Goal: Information Seeking & Learning: Learn about a topic

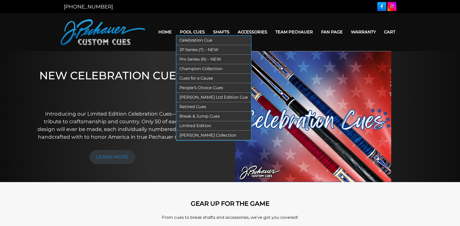
click at [188, 58] on link "Pro Series (R) – NEW" at bounding box center [213, 60] width 75 height 10
click at [188, 107] on link "Retired Cues" at bounding box center [213, 107] width 75 height 10
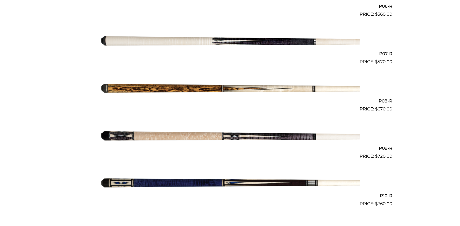
scroll to position [455, 0]
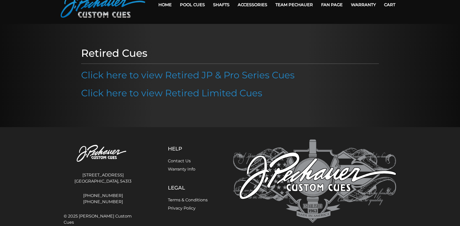
scroll to position [45, 0]
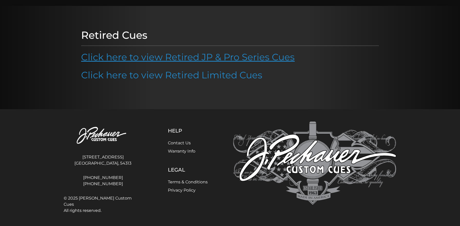
click at [145, 58] on link "Click here to view Retired JP & Pro Series Cues" at bounding box center [188, 56] width 214 height 11
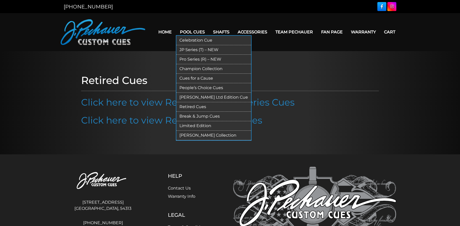
click at [186, 127] on link "Limited Edition" at bounding box center [213, 126] width 75 height 10
click at [190, 69] on link "Champion Collection" at bounding box center [213, 69] width 75 height 10
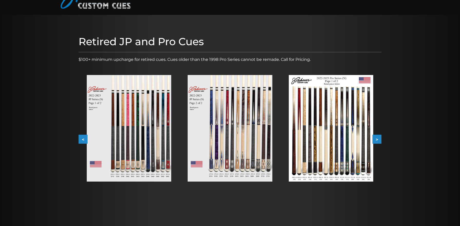
scroll to position [38, 0]
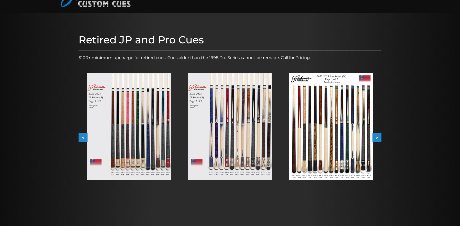
click at [378, 138] on button ">" at bounding box center [377, 137] width 9 height 9
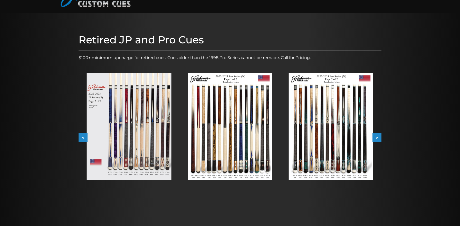
click at [378, 138] on button ">" at bounding box center [377, 137] width 9 height 9
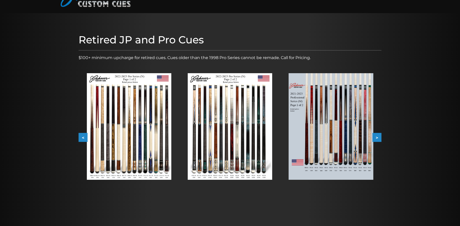
click at [378, 138] on button ">" at bounding box center [377, 137] width 9 height 9
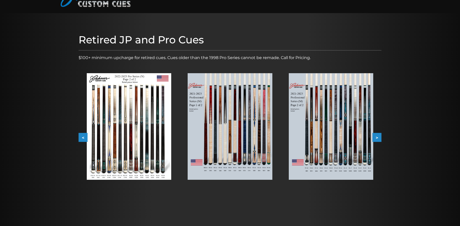
click at [378, 138] on button ">" at bounding box center [377, 137] width 9 height 9
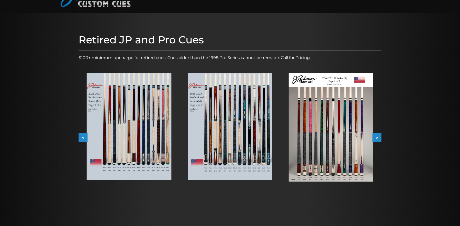
click at [378, 138] on button ">" at bounding box center [377, 137] width 9 height 9
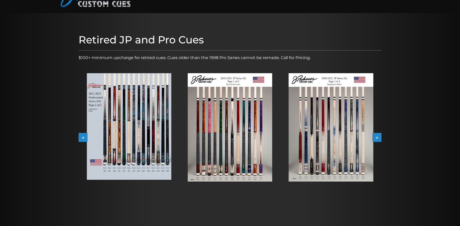
click at [378, 138] on button ">" at bounding box center [377, 137] width 9 height 9
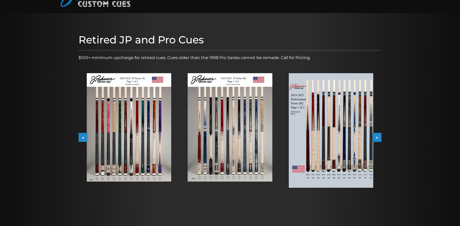
click at [378, 138] on button ">" at bounding box center [377, 137] width 9 height 9
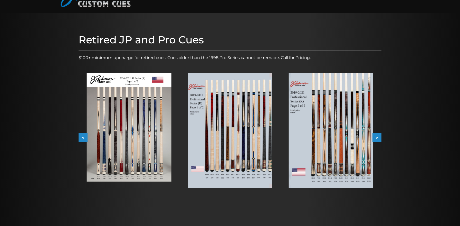
click at [378, 138] on button ">" at bounding box center [377, 137] width 9 height 9
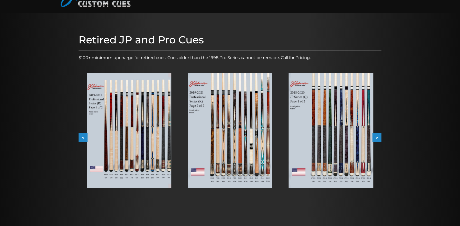
click at [378, 138] on button ">" at bounding box center [377, 137] width 9 height 9
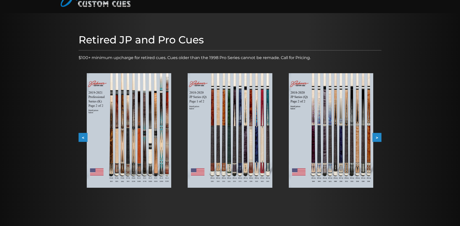
click at [378, 138] on button ">" at bounding box center [377, 137] width 9 height 9
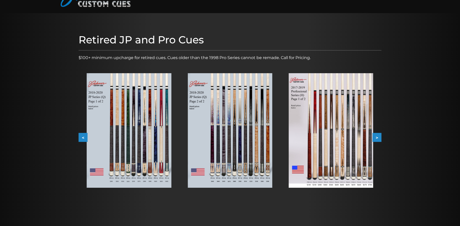
click at [378, 138] on button ">" at bounding box center [377, 137] width 9 height 9
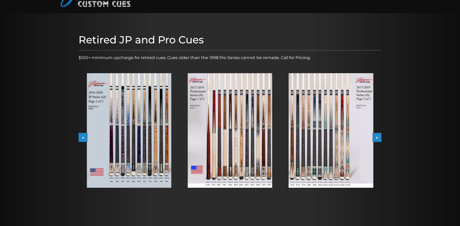
click at [378, 138] on button ">" at bounding box center [377, 137] width 9 height 9
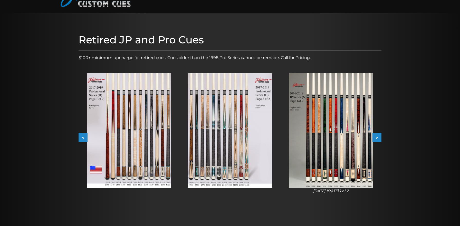
click at [335, 138] on img at bounding box center [331, 130] width 85 height 115
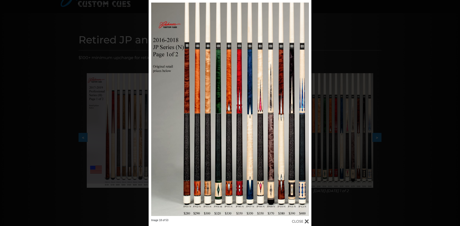
click at [62, 49] on div "Image 18 of 53" at bounding box center [230, 113] width 460 height 226
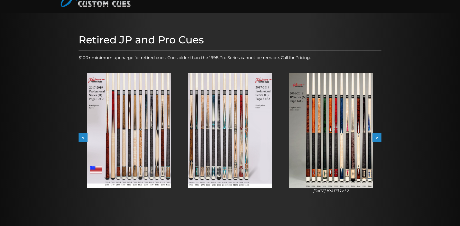
click at [82, 138] on button "<" at bounding box center [83, 137] width 9 height 9
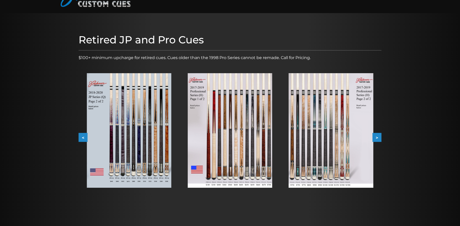
click at [82, 138] on button "<" at bounding box center [83, 137] width 9 height 9
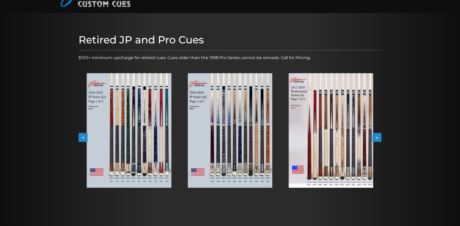
click at [82, 138] on button "<" at bounding box center [83, 137] width 9 height 9
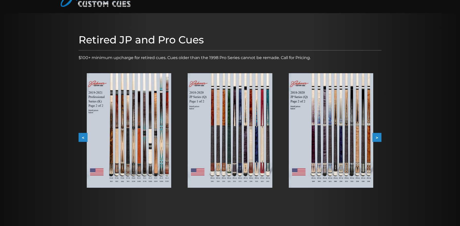
click at [82, 138] on button "<" at bounding box center [83, 137] width 9 height 9
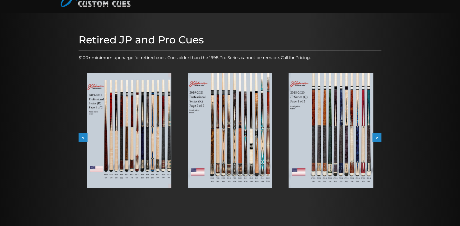
click at [82, 138] on button "<" at bounding box center [83, 137] width 9 height 9
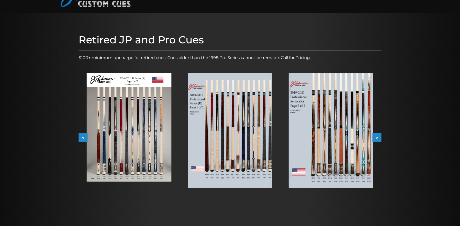
click at [82, 138] on button "<" at bounding box center [83, 137] width 9 height 9
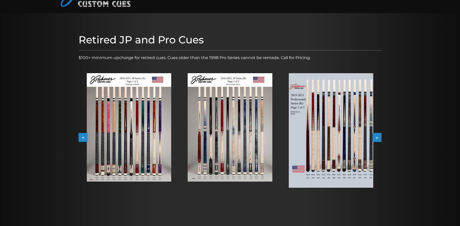
click at [82, 138] on button "<" at bounding box center [83, 137] width 9 height 9
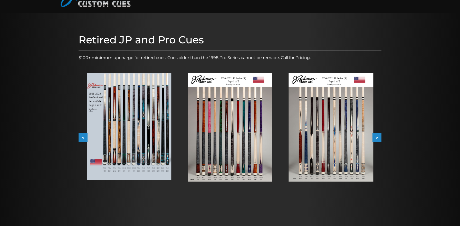
click at [82, 138] on button "<" at bounding box center [83, 137] width 9 height 9
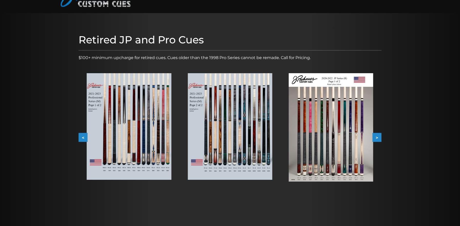
click at [82, 138] on button "<" at bounding box center [83, 137] width 9 height 9
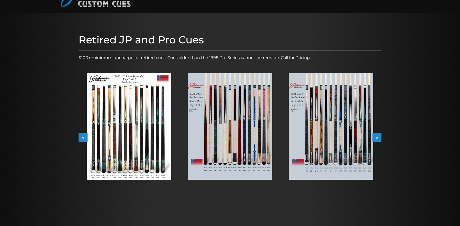
click at [82, 138] on button "<" at bounding box center [83, 137] width 9 height 9
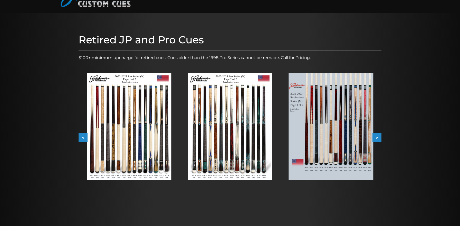
click at [82, 138] on button "<" at bounding box center [83, 137] width 9 height 9
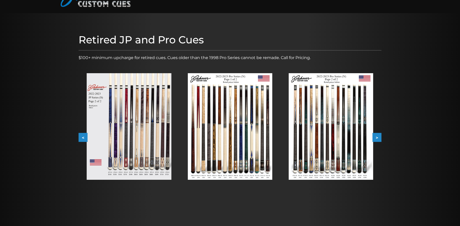
click at [82, 138] on button "<" at bounding box center [83, 137] width 9 height 9
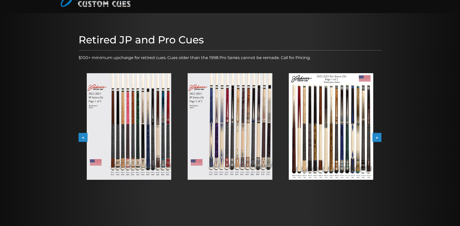
click at [82, 138] on button "<" at bounding box center [83, 137] width 9 height 9
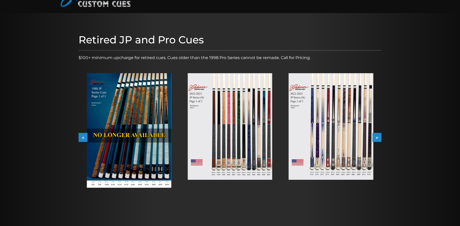
click at [82, 138] on button "<" at bounding box center [83, 137] width 9 height 9
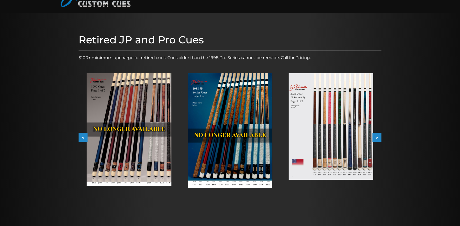
click at [379, 138] on button ">" at bounding box center [377, 137] width 9 height 9
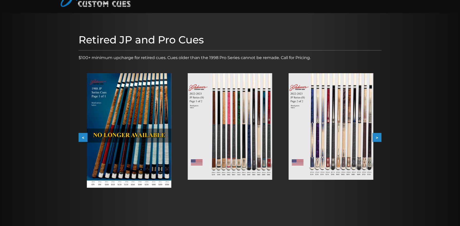
click at [379, 138] on button ">" at bounding box center [377, 137] width 9 height 9
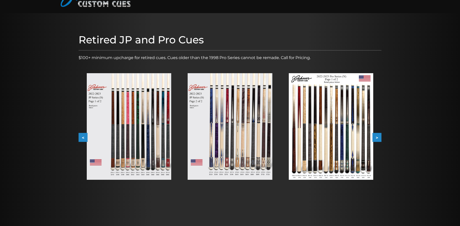
click at [379, 138] on button ">" at bounding box center [377, 137] width 9 height 9
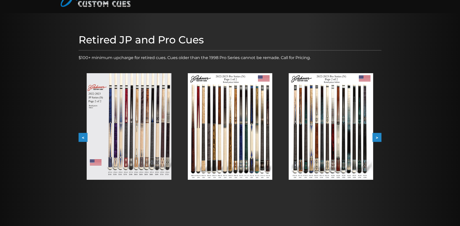
click at [379, 138] on button ">" at bounding box center [377, 137] width 9 height 9
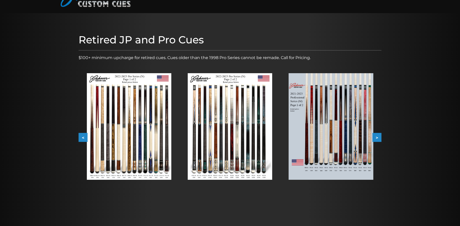
click at [379, 138] on button ">" at bounding box center [377, 137] width 9 height 9
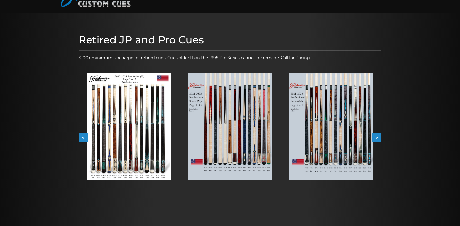
click at [379, 138] on button ">" at bounding box center [377, 137] width 9 height 9
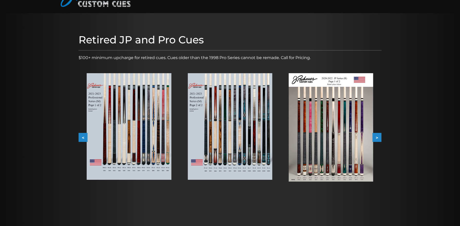
click at [379, 138] on button ">" at bounding box center [377, 137] width 9 height 9
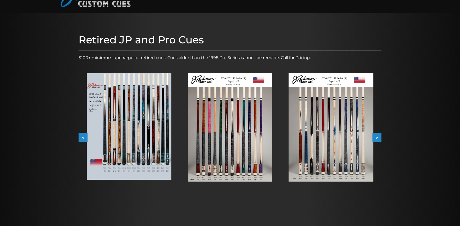
click at [379, 138] on button ">" at bounding box center [377, 137] width 9 height 9
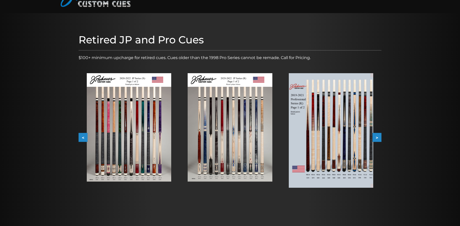
click at [379, 138] on button ">" at bounding box center [377, 137] width 9 height 9
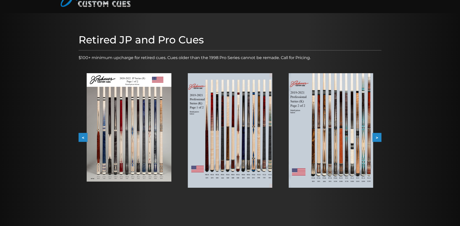
click at [379, 138] on button ">" at bounding box center [377, 137] width 9 height 9
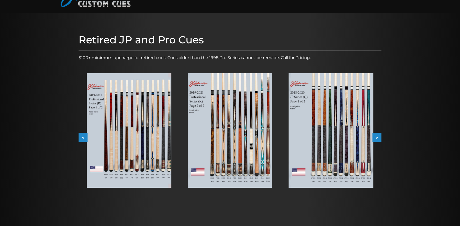
click at [379, 138] on button ">" at bounding box center [377, 137] width 9 height 9
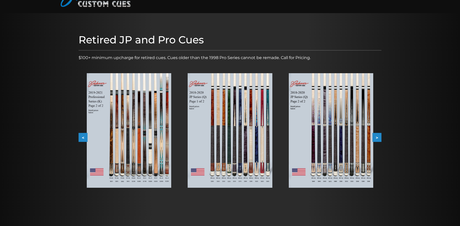
click at [379, 138] on button ">" at bounding box center [377, 137] width 9 height 9
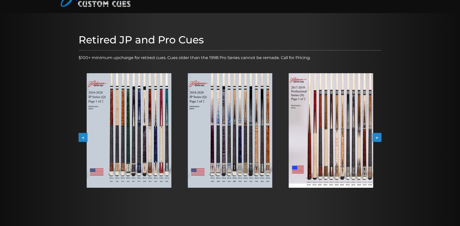
click at [379, 138] on button ">" at bounding box center [377, 137] width 9 height 9
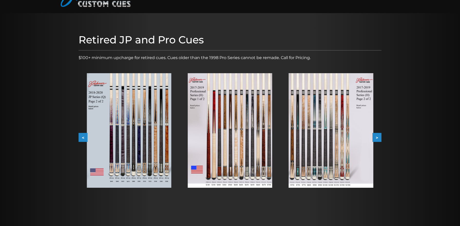
click at [379, 138] on button ">" at bounding box center [377, 137] width 9 height 9
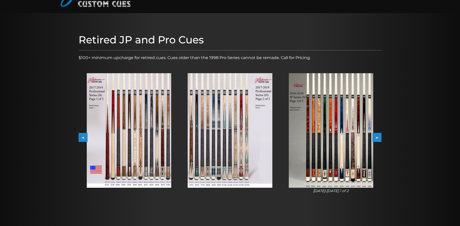
click at [86, 137] on button "<" at bounding box center [83, 137] width 9 height 9
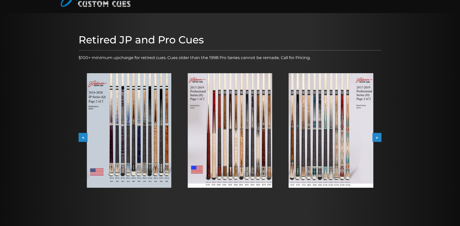
click at [86, 137] on button "<" at bounding box center [83, 137] width 9 height 9
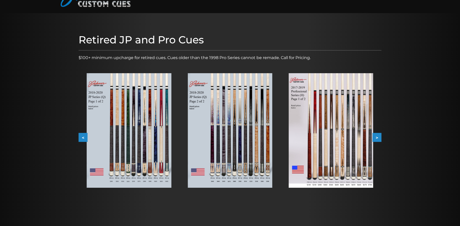
click at [86, 137] on button "<" at bounding box center [83, 137] width 9 height 9
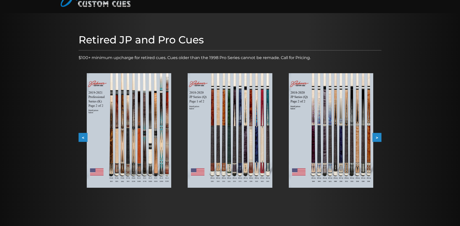
click at [86, 137] on button "<" at bounding box center [83, 137] width 9 height 9
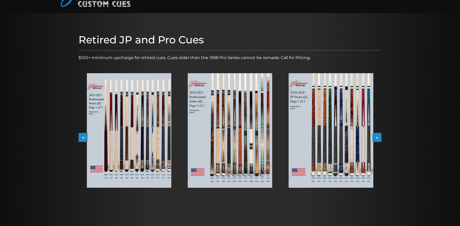
click at [86, 137] on button "<" at bounding box center [83, 137] width 9 height 9
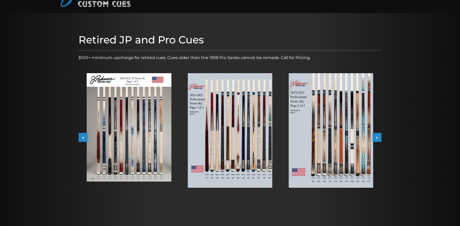
click at [375, 136] on button ">" at bounding box center [377, 137] width 9 height 9
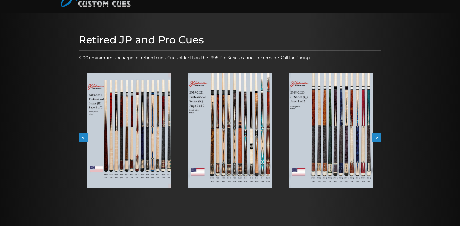
click at [375, 136] on button ">" at bounding box center [377, 137] width 9 height 9
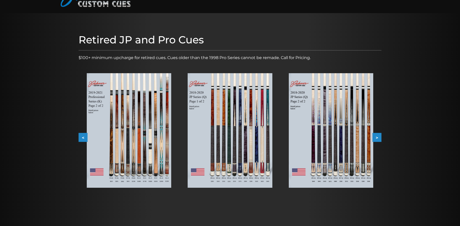
click at [375, 136] on button ">" at bounding box center [377, 137] width 9 height 9
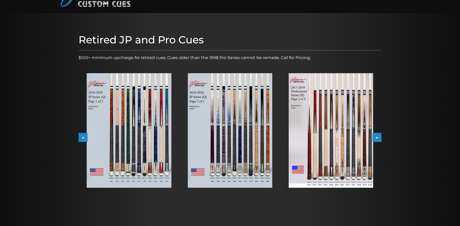
click at [375, 136] on button ">" at bounding box center [377, 137] width 9 height 9
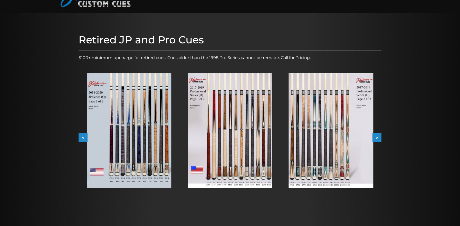
click at [375, 136] on button ">" at bounding box center [377, 137] width 9 height 9
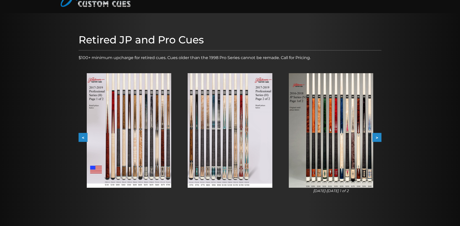
click at [375, 136] on button ">" at bounding box center [377, 137] width 9 height 9
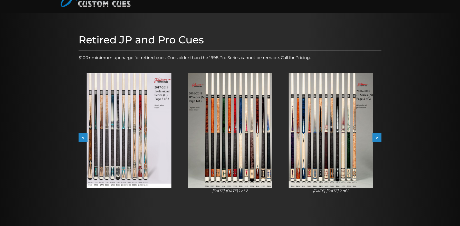
click at [375, 136] on button ">" at bounding box center [377, 137] width 9 height 9
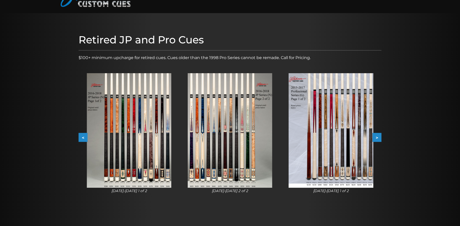
click at [375, 136] on button ">" at bounding box center [377, 137] width 9 height 9
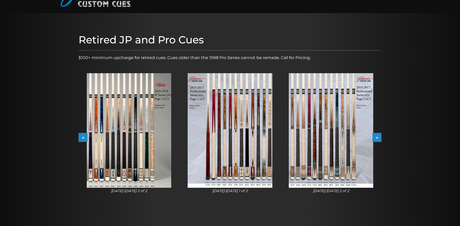
click at [375, 136] on button ">" at bounding box center [377, 137] width 9 height 9
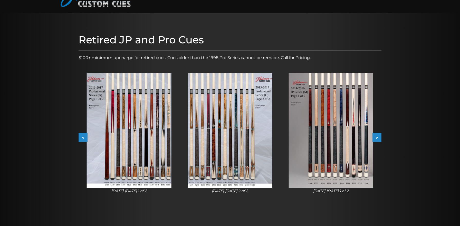
click at [375, 136] on button ">" at bounding box center [377, 137] width 9 height 9
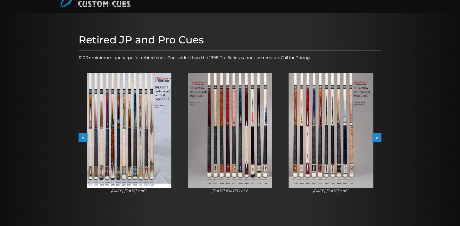
click at [375, 136] on button ">" at bounding box center [377, 137] width 9 height 9
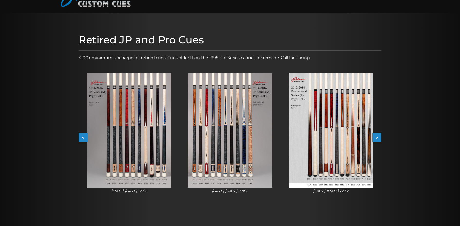
click at [376, 136] on button ">" at bounding box center [377, 137] width 9 height 9
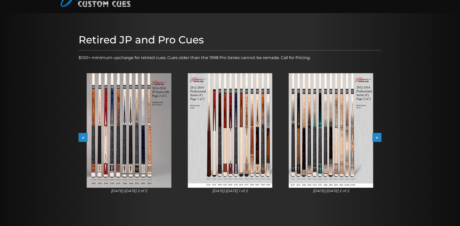
click at [376, 136] on button ">" at bounding box center [377, 137] width 9 height 9
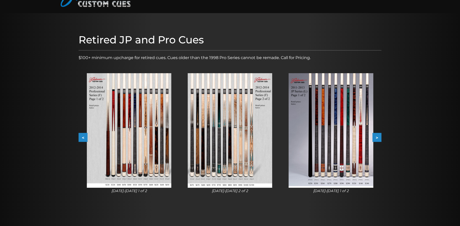
click at [376, 136] on button ">" at bounding box center [377, 137] width 9 height 9
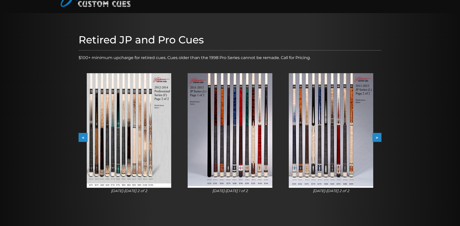
click at [376, 136] on button ">" at bounding box center [377, 137] width 9 height 9
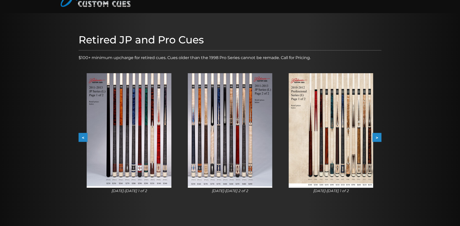
click at [376, 136] on button ">" at bounding box center [377, 137] width 9 height 9
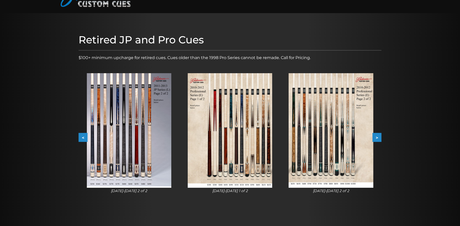
click at [376, 136] on button ">" at bounding box center [377, 137] width 9 height 9
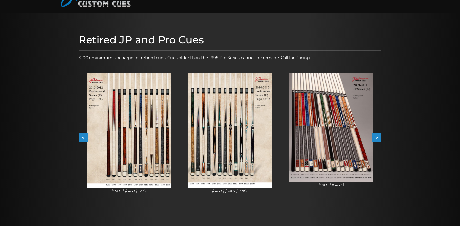
click at [376, 136] on button ">" at bounding box center [377, 137] width 9 height 9
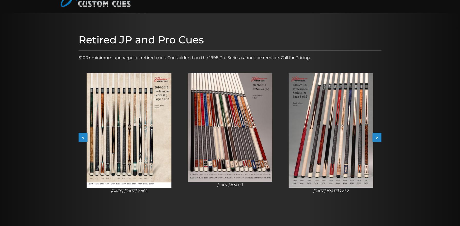
click at [376, 136] on button ">" at bounding box center [377, 137] width 9 height 9
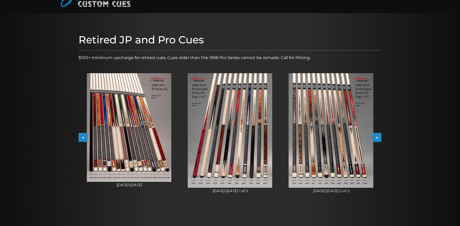
click at [376, 136] on button ">" at bounding box center [377, 137] width 9 height 9
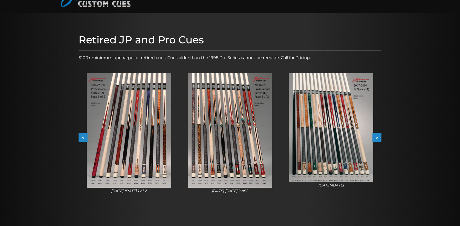
click at [376, 136] on button ">" at bounding box center [377, 137] width 9 height 9
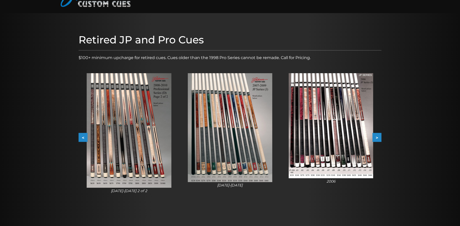
click at [376, 136] on button ">" at bounding box center [377, 137] width 9 height 9
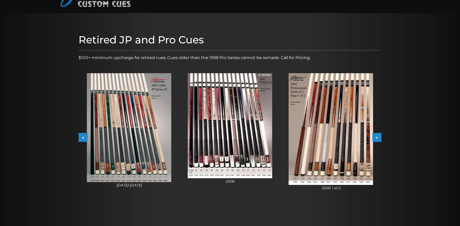
click at [376, 136] on button ">" at bounding box center [377, 137] width 9 height 9
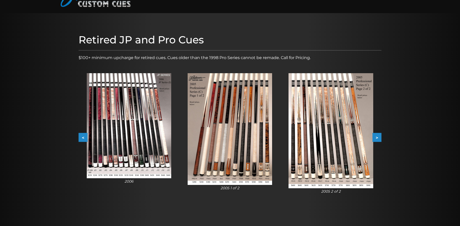
click at [376, 136] on button ">" at bounding box center [377, 137] width 9 height 9
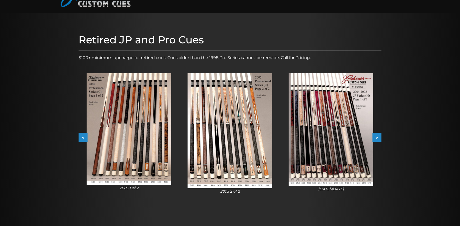
click at [376, 136] on button ">" at bounding box center [377, 137] width 9 height 9
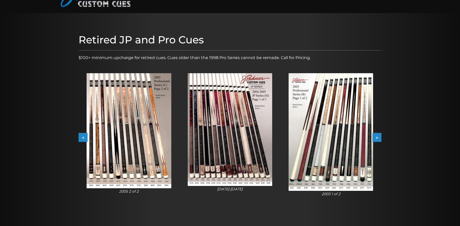
click at [376, 136] on button ">" at bounding box center [377, 137] width 9 height 9
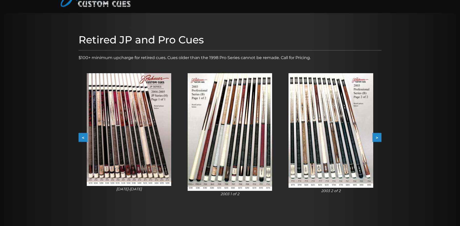
click at [377, 136] on button ">" at bounding box center [377, 137] width 9 height 9
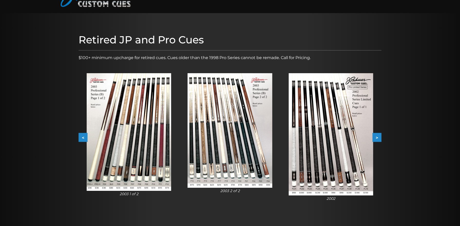
click at [377, 136] on button ">" at bounding box center [377, 137] width 9 height 9
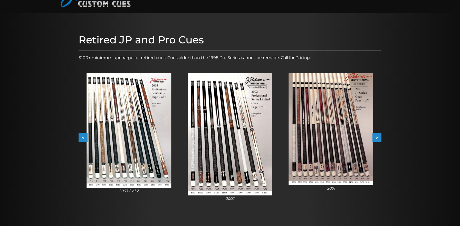
click at [377, 136] on button ">" at bounding box center [377, 137] width 9 height 9
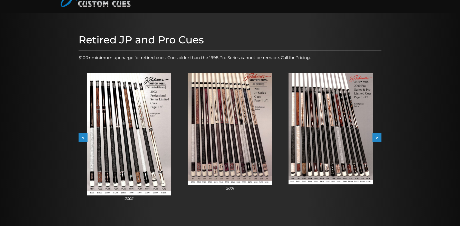
click at [377, 136] on button ">" at bounding box center [377, 137] width 9 height 9
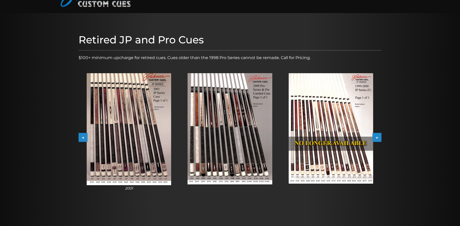
click at [377, 136] on button ">" at bounding box center [377, 137] width 9 height 9
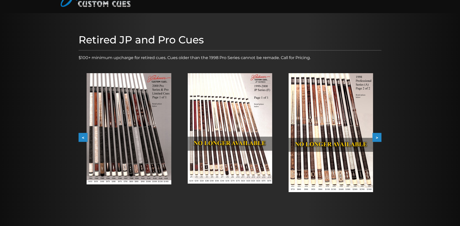
click at [377, 136] on button ">" at bounding box center [377, 137] width 9 height 9
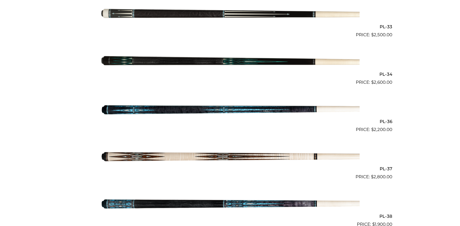
scroll to position [423, 0]
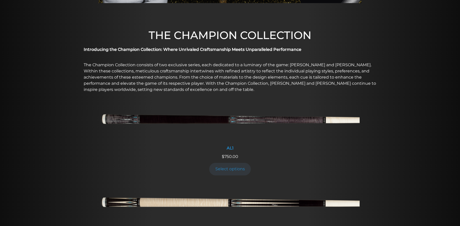
scroll to position [156, 0]
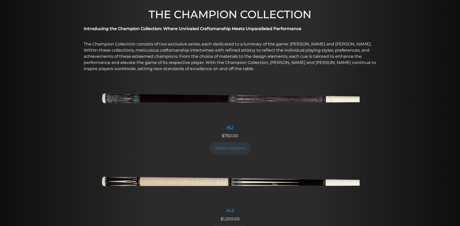
click at [231, 127] on div "AL1" at bounding box center [229, 127] width 259 height 5
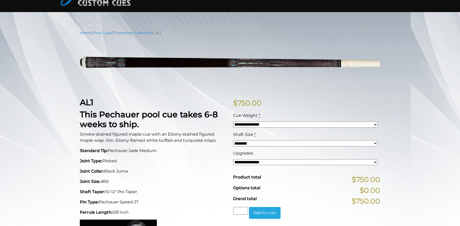
scroll to position [52, 0]
